Goal: Task Accomplishment & Management: Manage account settings

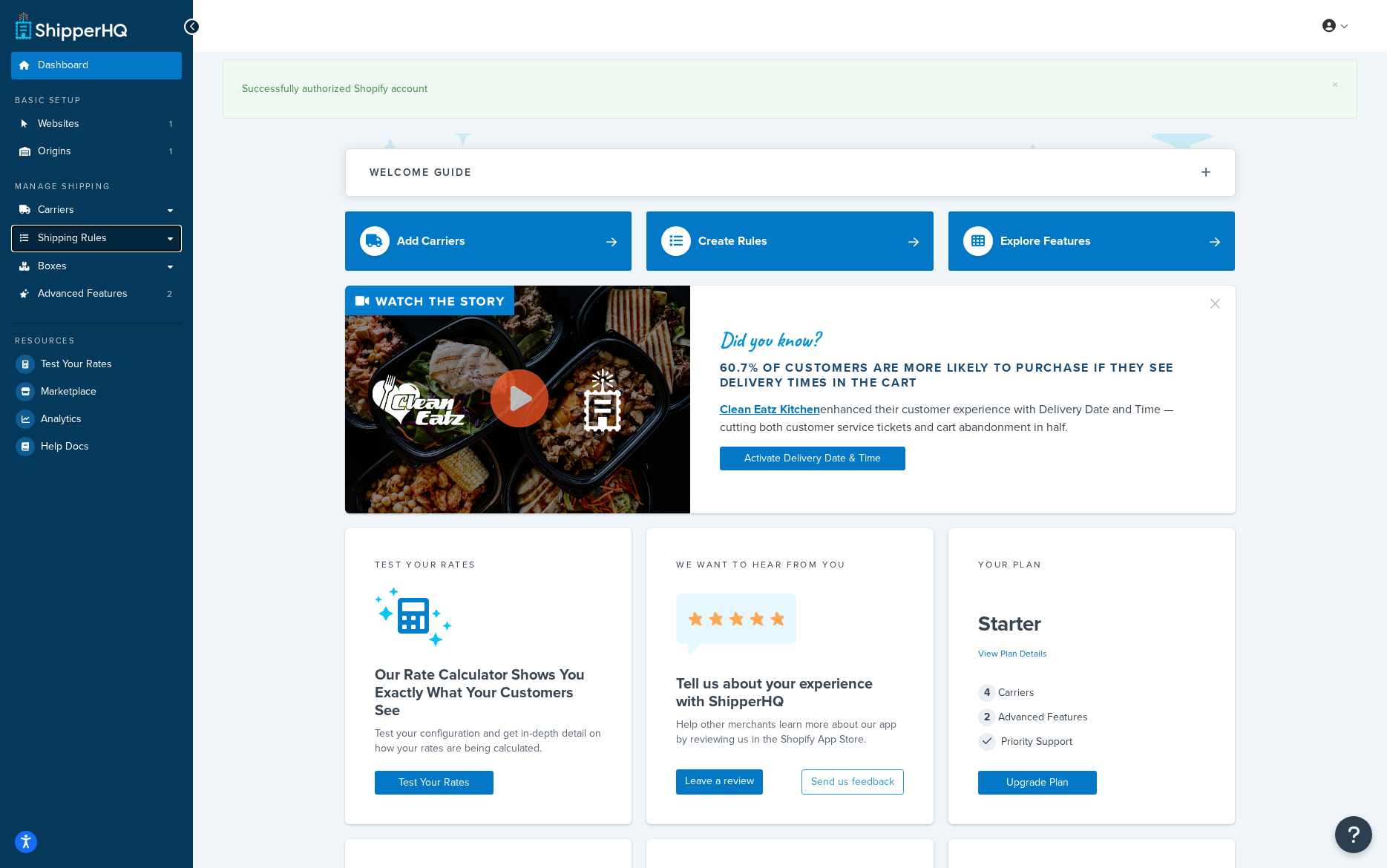
click at [112, 233] on link "Shipping Rules" at bounding box center [96, 239] width 171 height 28
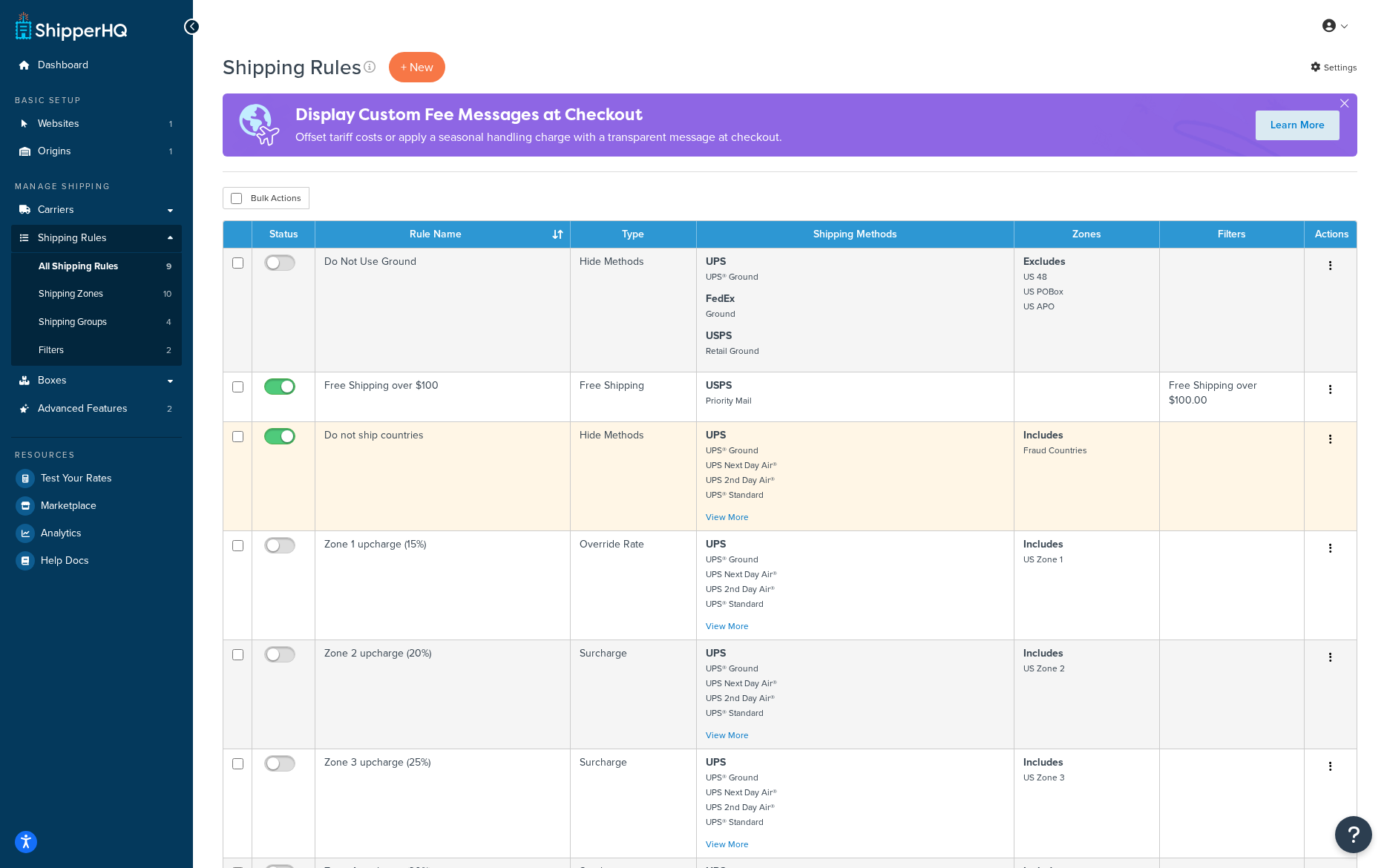
click at [1085, 466] on td "Includes Fraud Countries" at bounding box center [1087, 476] width 145 height 109
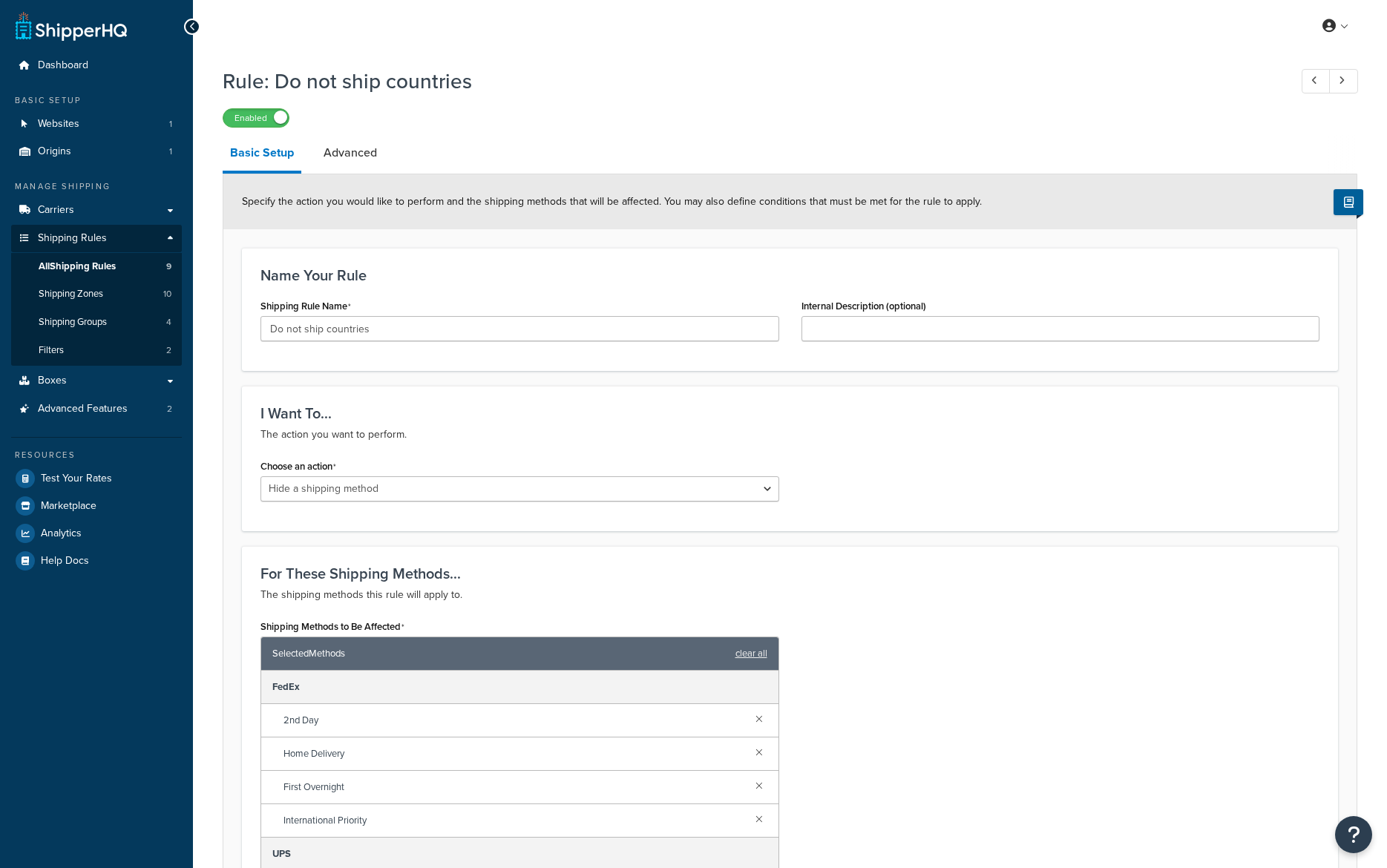
select select "HIDE"
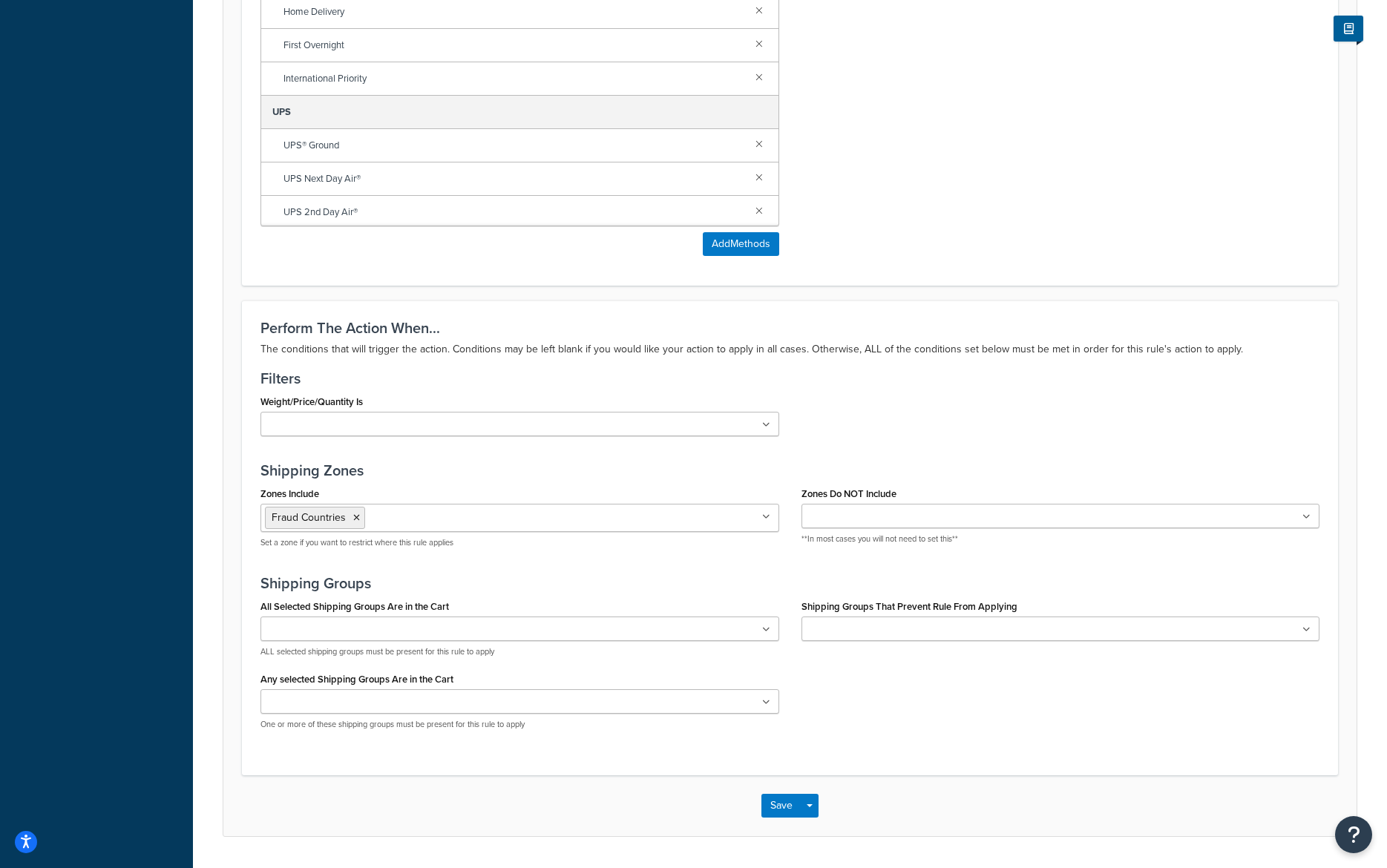
scroll to position [148, 0]
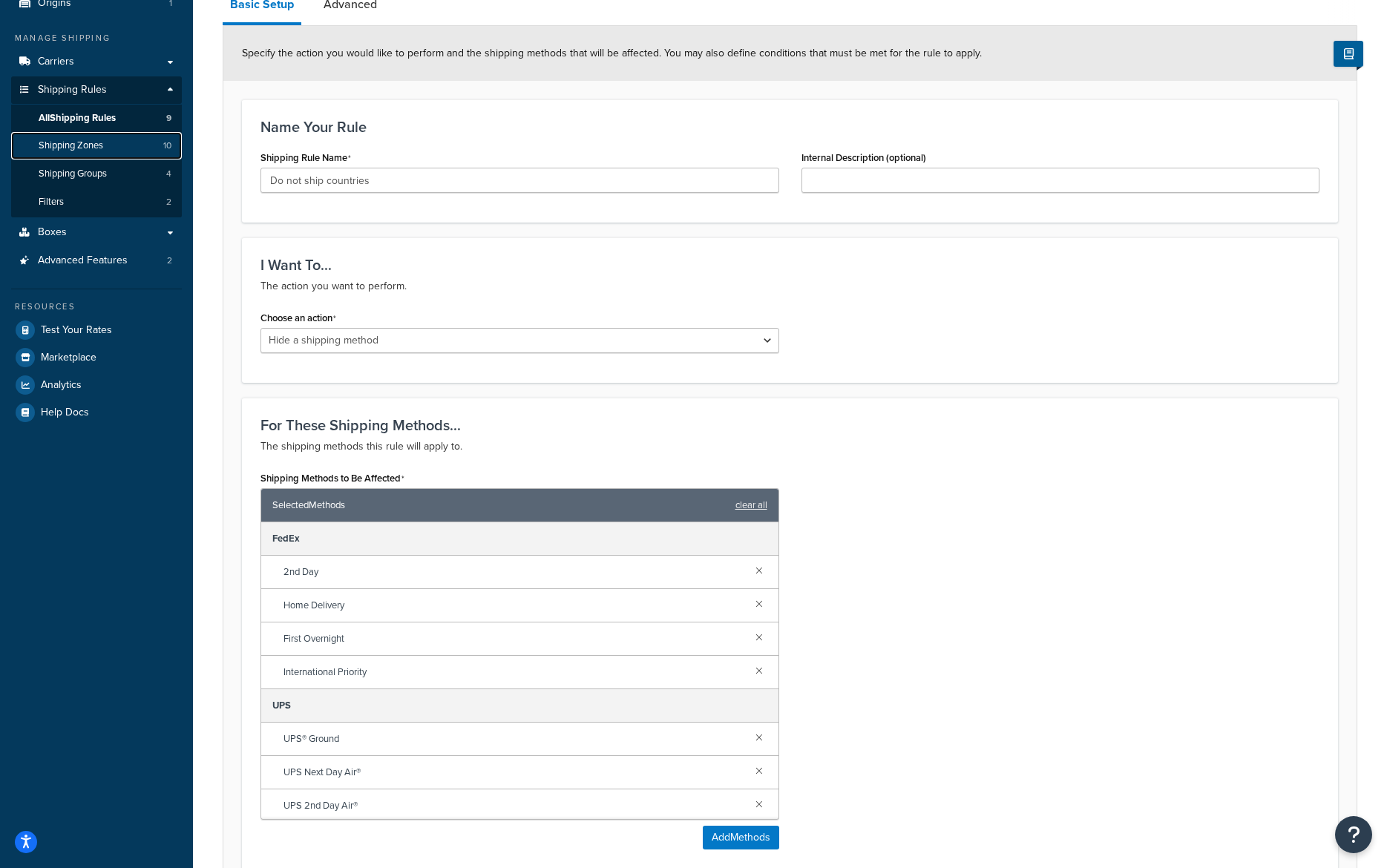
click at [86, 145] on span "Shipping Zones" at bounding box center [70, 145] width 64 height 12
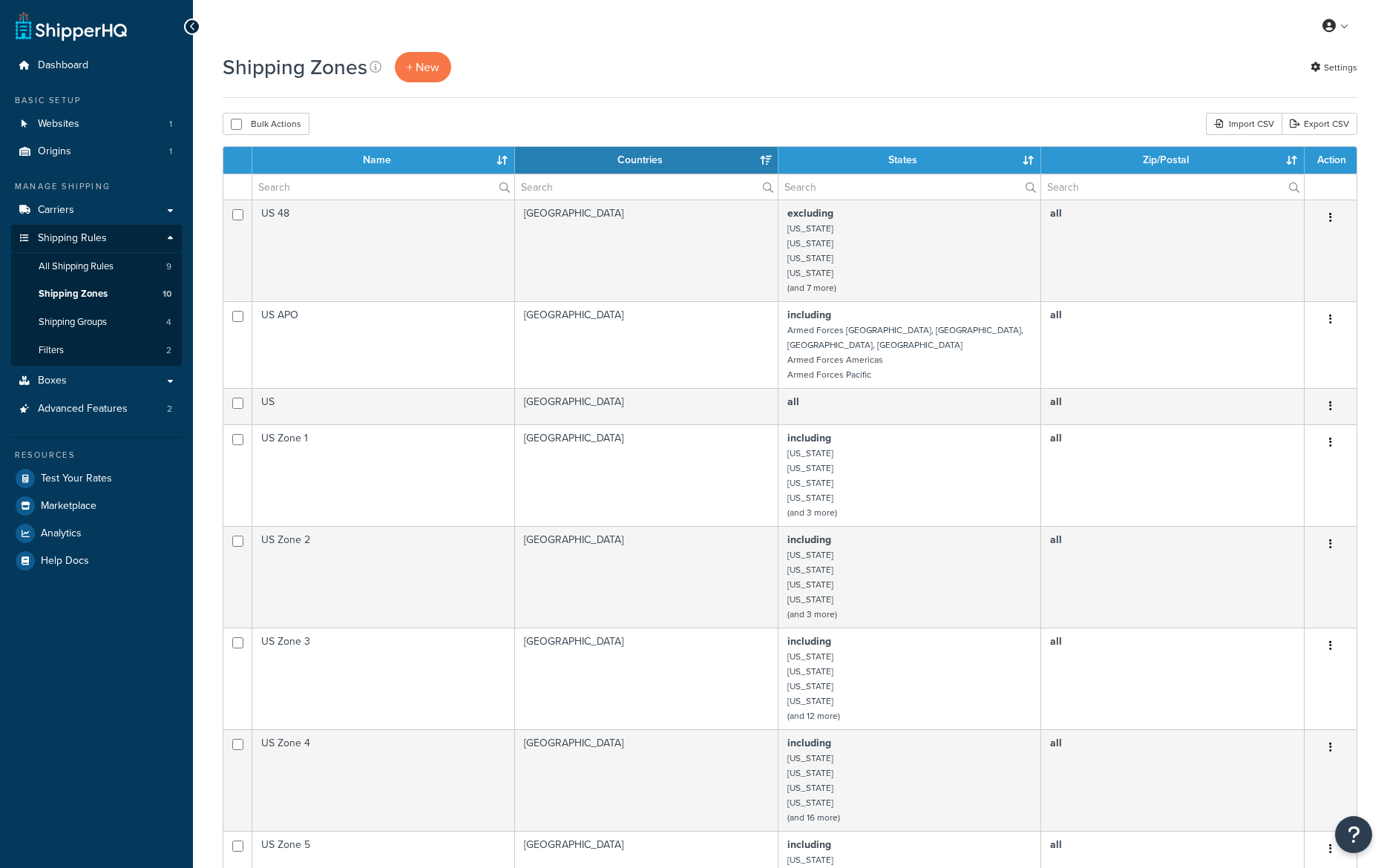
select select "15"
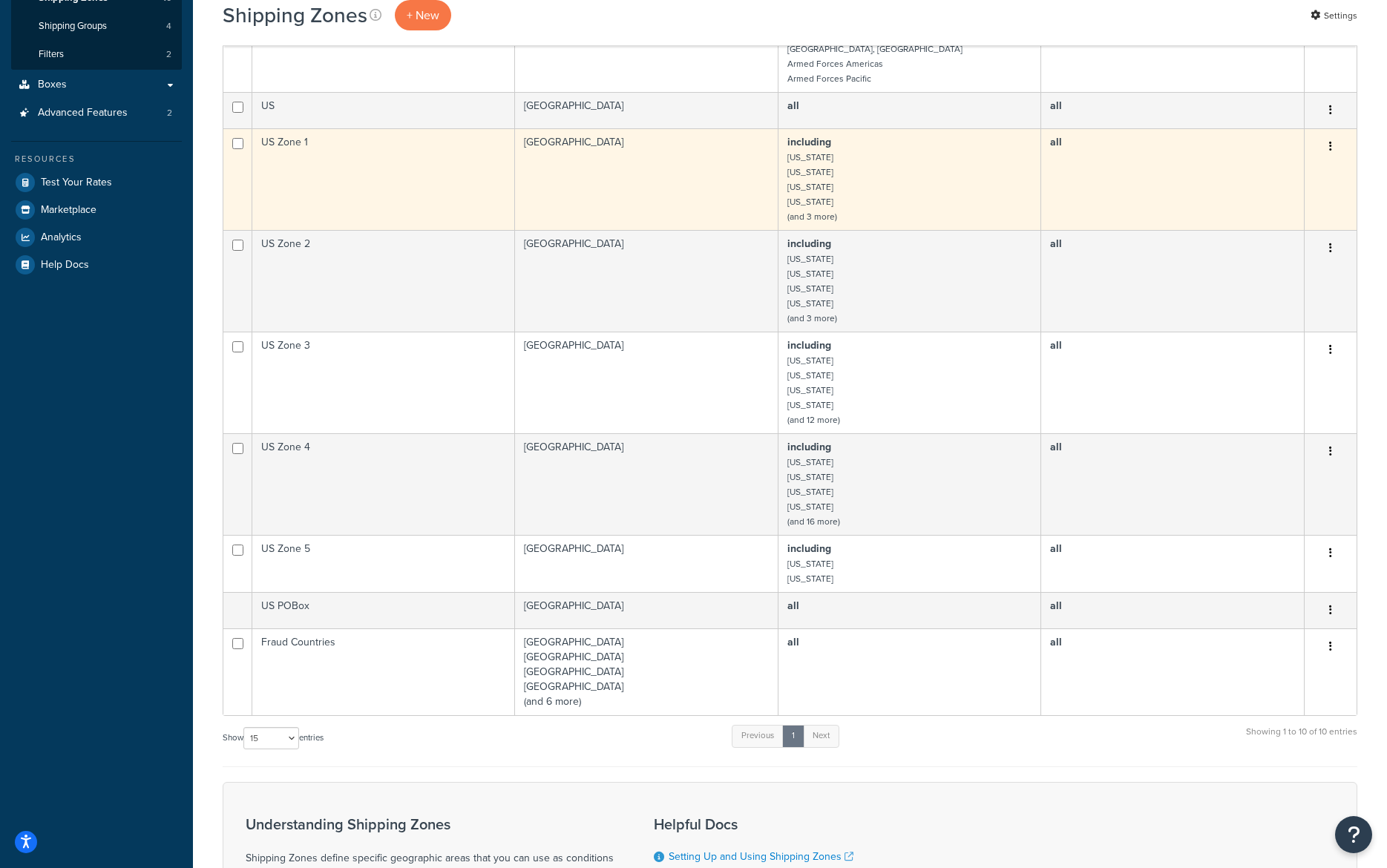
scroll to position [297, 0]
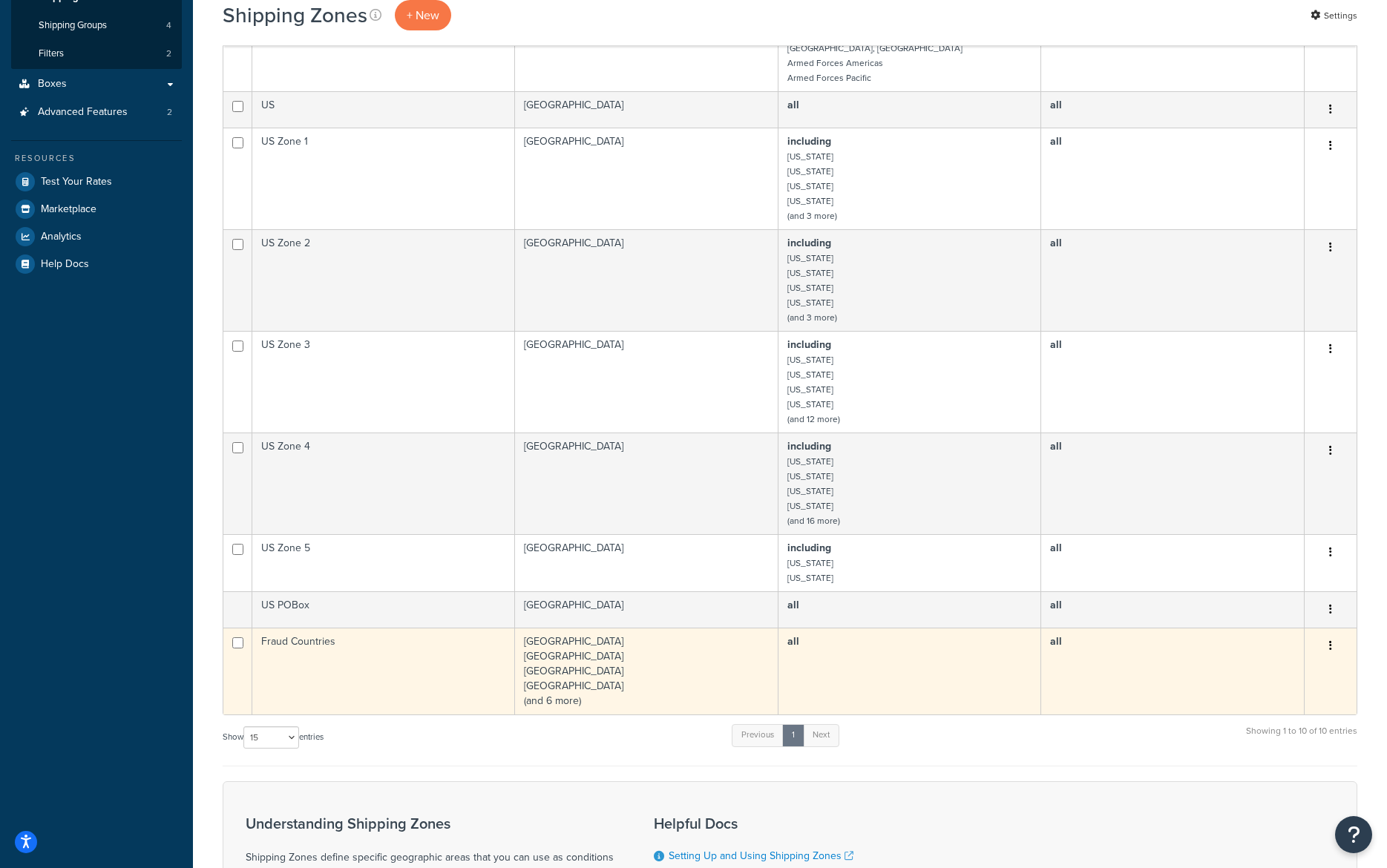
click at [607, 655] on td "Belarus China Kazakhstan Kyrgyzstan (and 6 more)" at bounding box center [646, 671] width 263 height 87
